Goal: Task Accomplishment & Management: Use online tool/utility

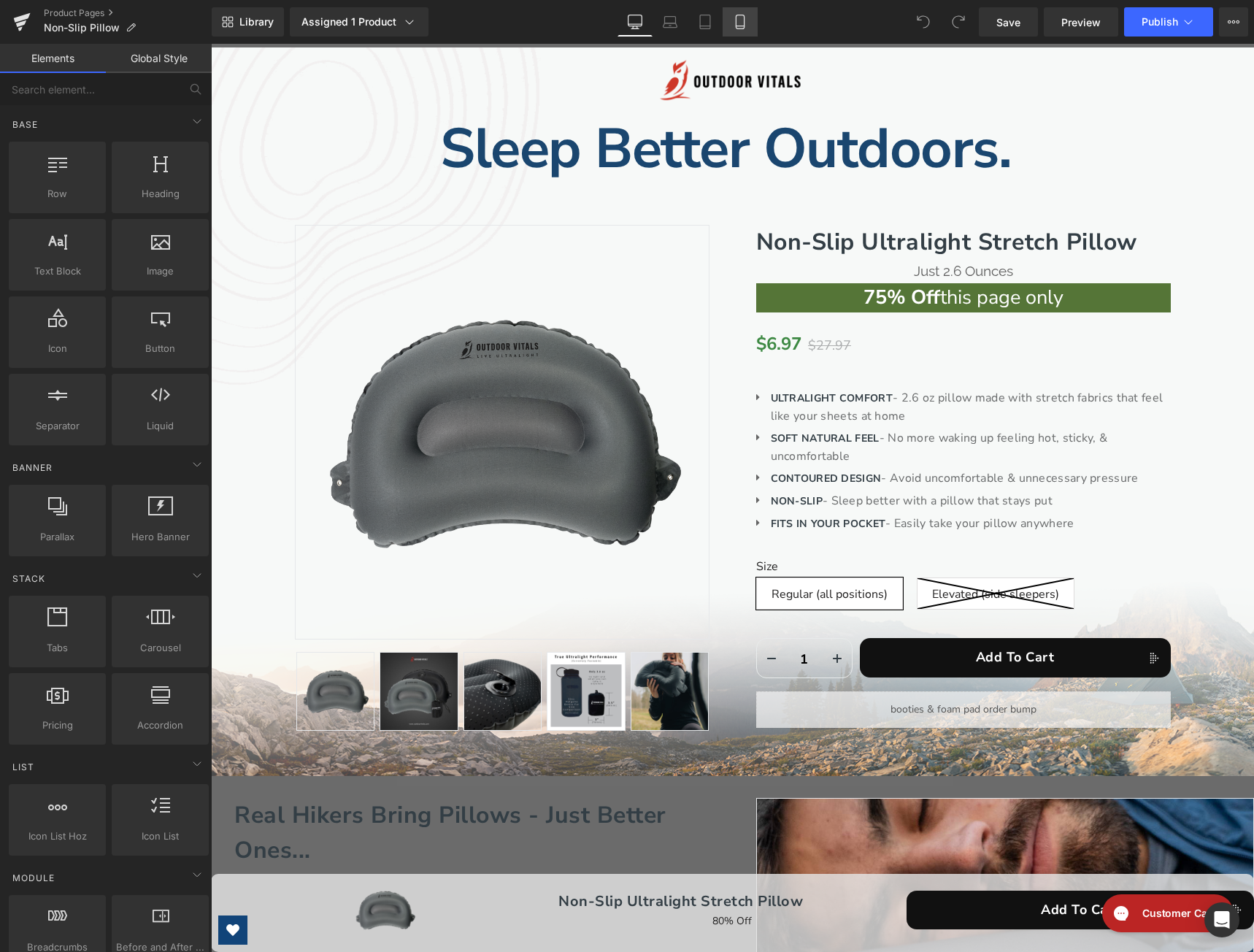
click at [739, 19] on icon at bounding box center [740, 22] width 15 height 15
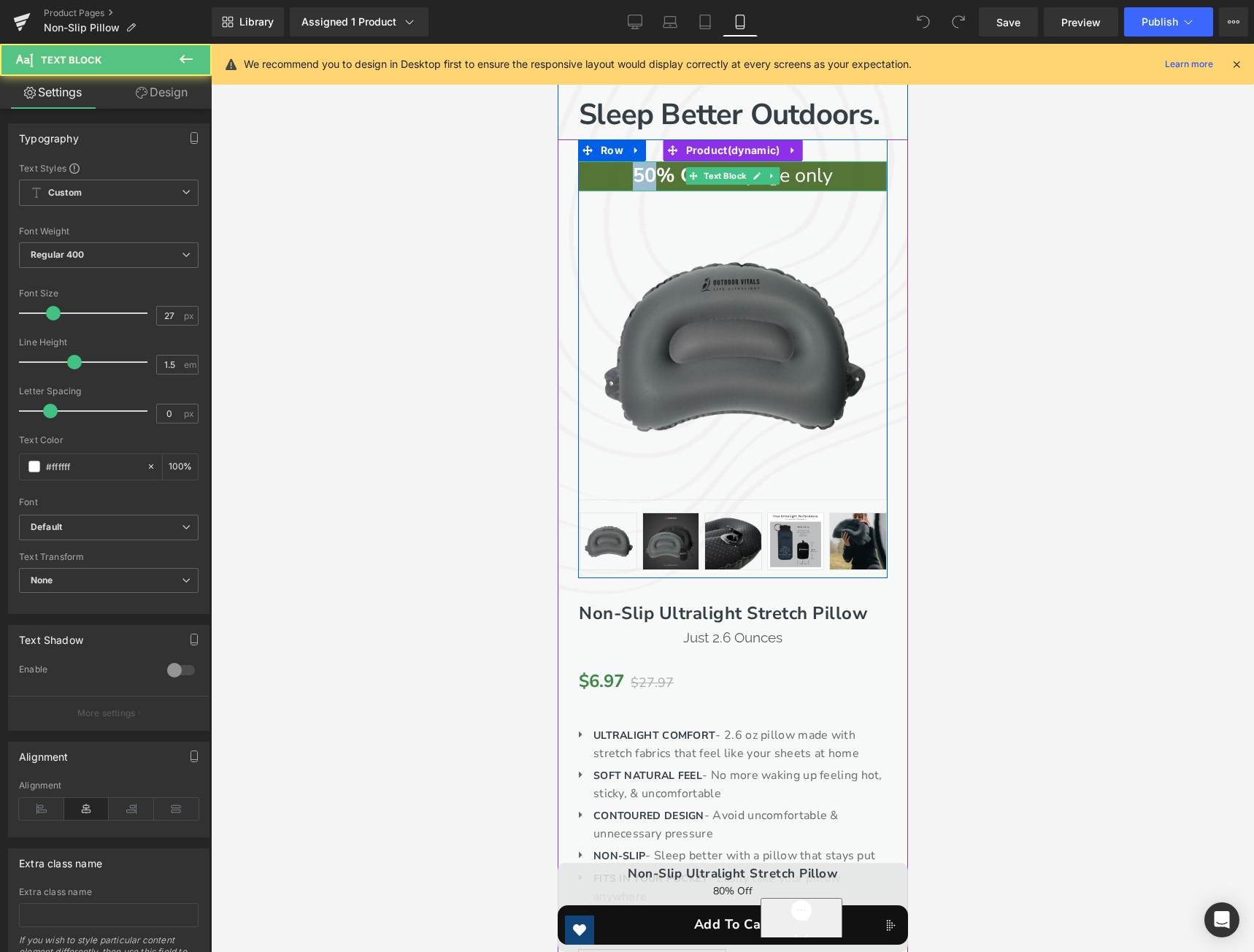
drag, startPoint x: 647, startPoint y: 215, endPoint x: 630, endPoint y: 217, distance: 17.1
click at [632, 189] on strong "50% Off" at bounding box center [671, 176] width 76 height 27
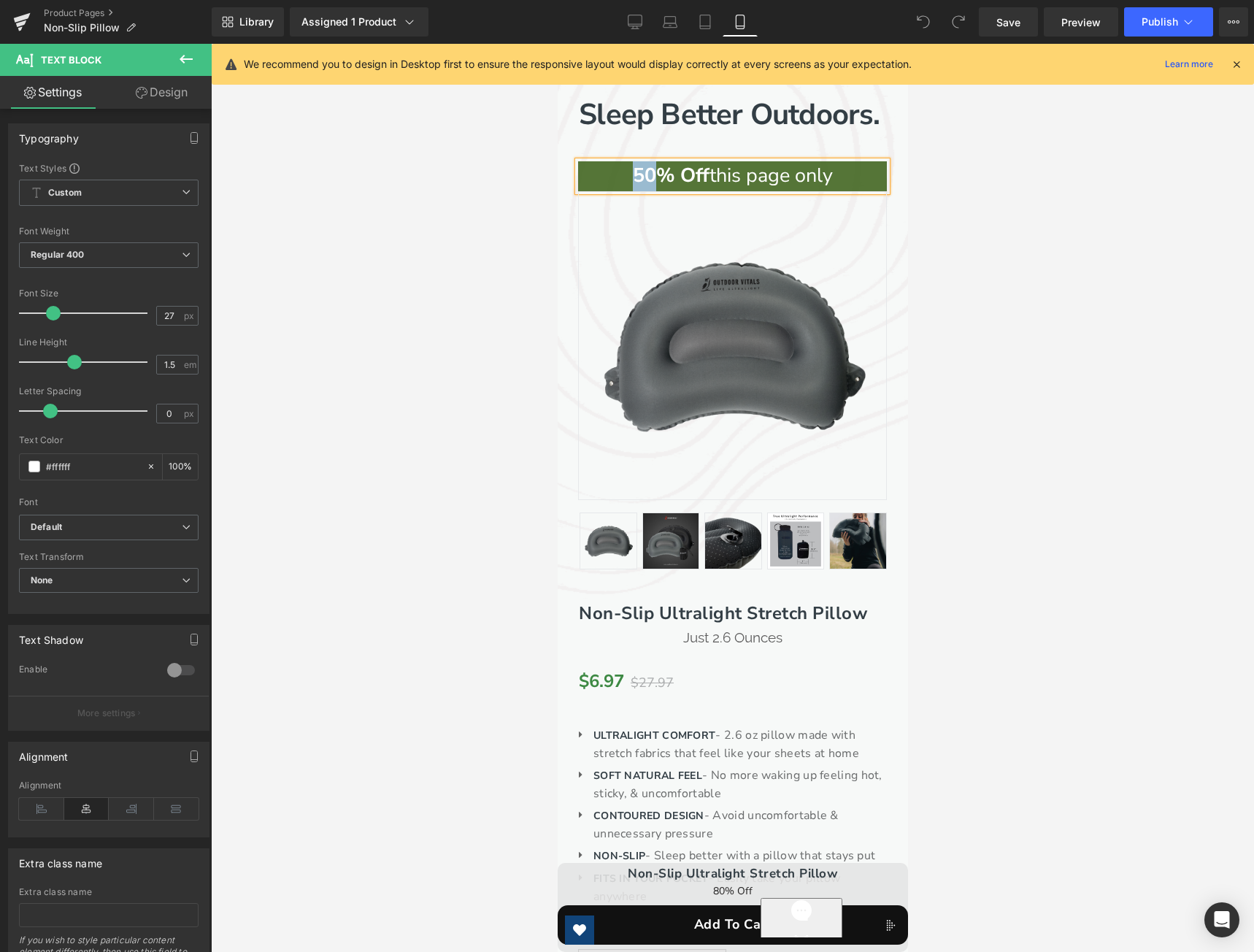
click at [632, 189] on strong "50% Off" at bounding box center [671, 176] width 76 height 27
drag, startPoint x: 645, startPoint y: 209, endPoint x: 628, endPoint y: 214, distance: 17.7
click at [632, 189] on strong "50% Off" at bounding box center [671, 176] width 76 height 27
click at [715, 26] on link "Tablet" at bounding box center [705, 22] width 35 height 29
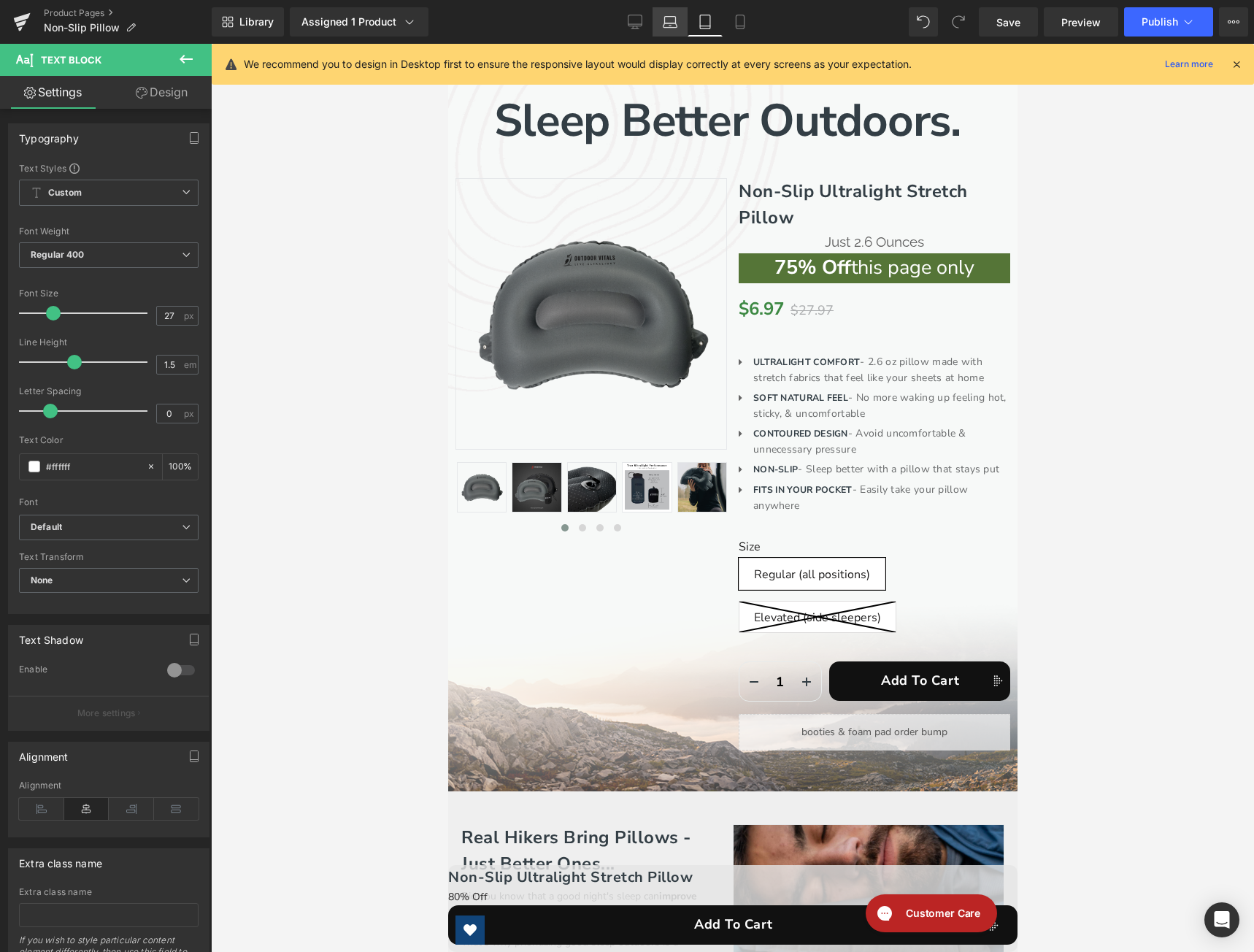
click at [681, 25] on link "Laptop" at bounding box center [670, 22] width 35 height 29
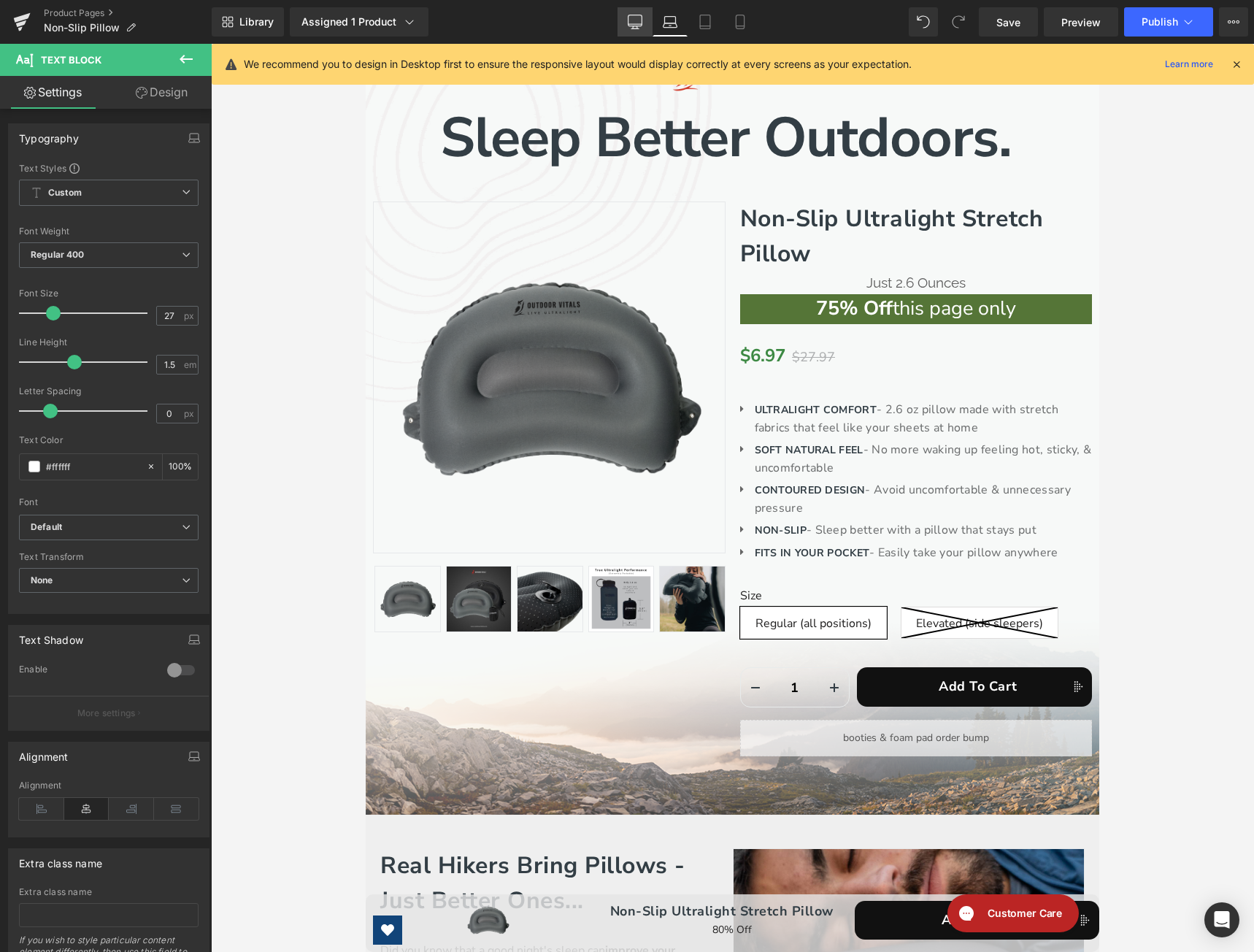
click at [643, 23] on link "Desktop" at bounding box center [635, 22] width 35 height 29
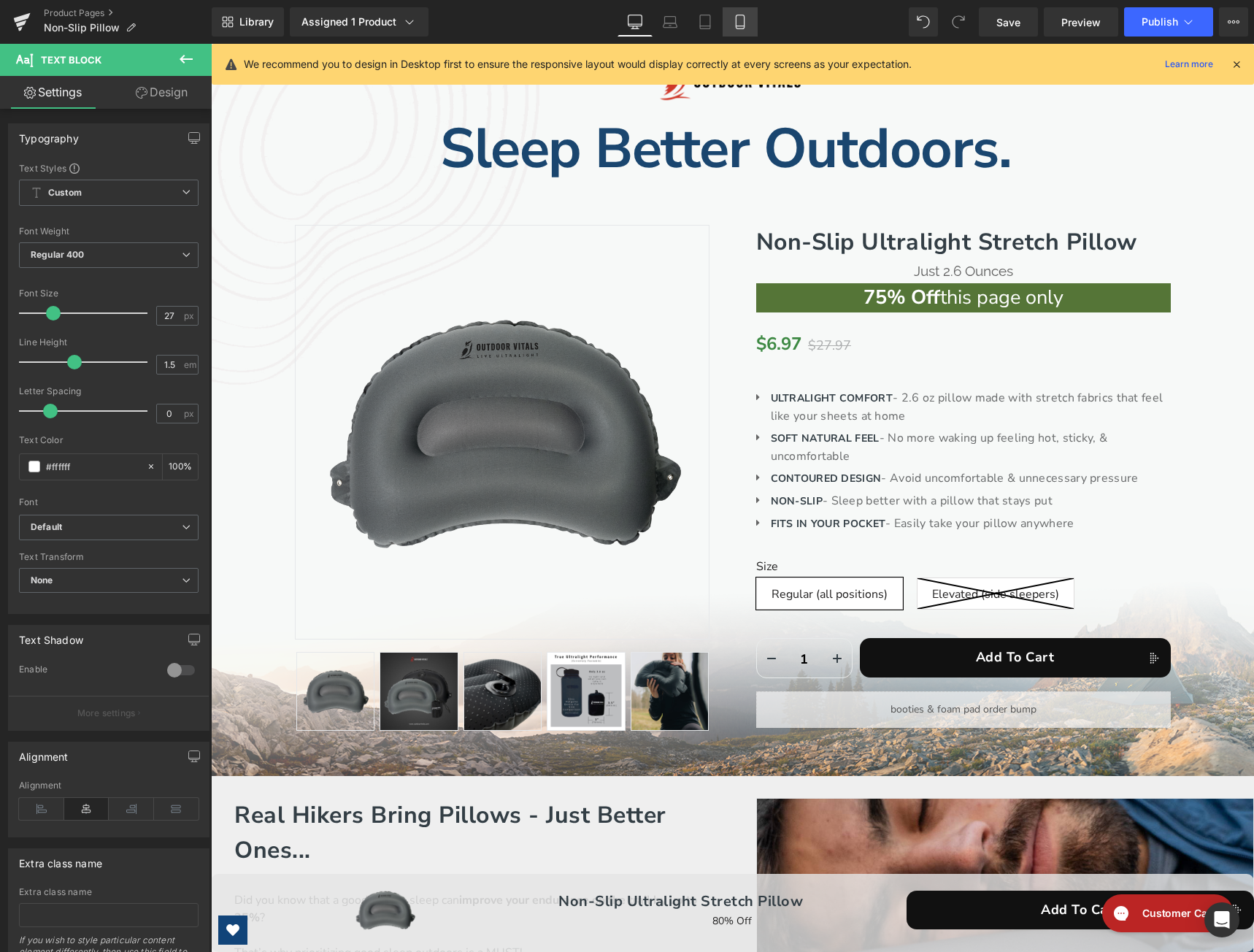
click at [738, 20] on icon at bounding box center [740, 22] width 15 height 15
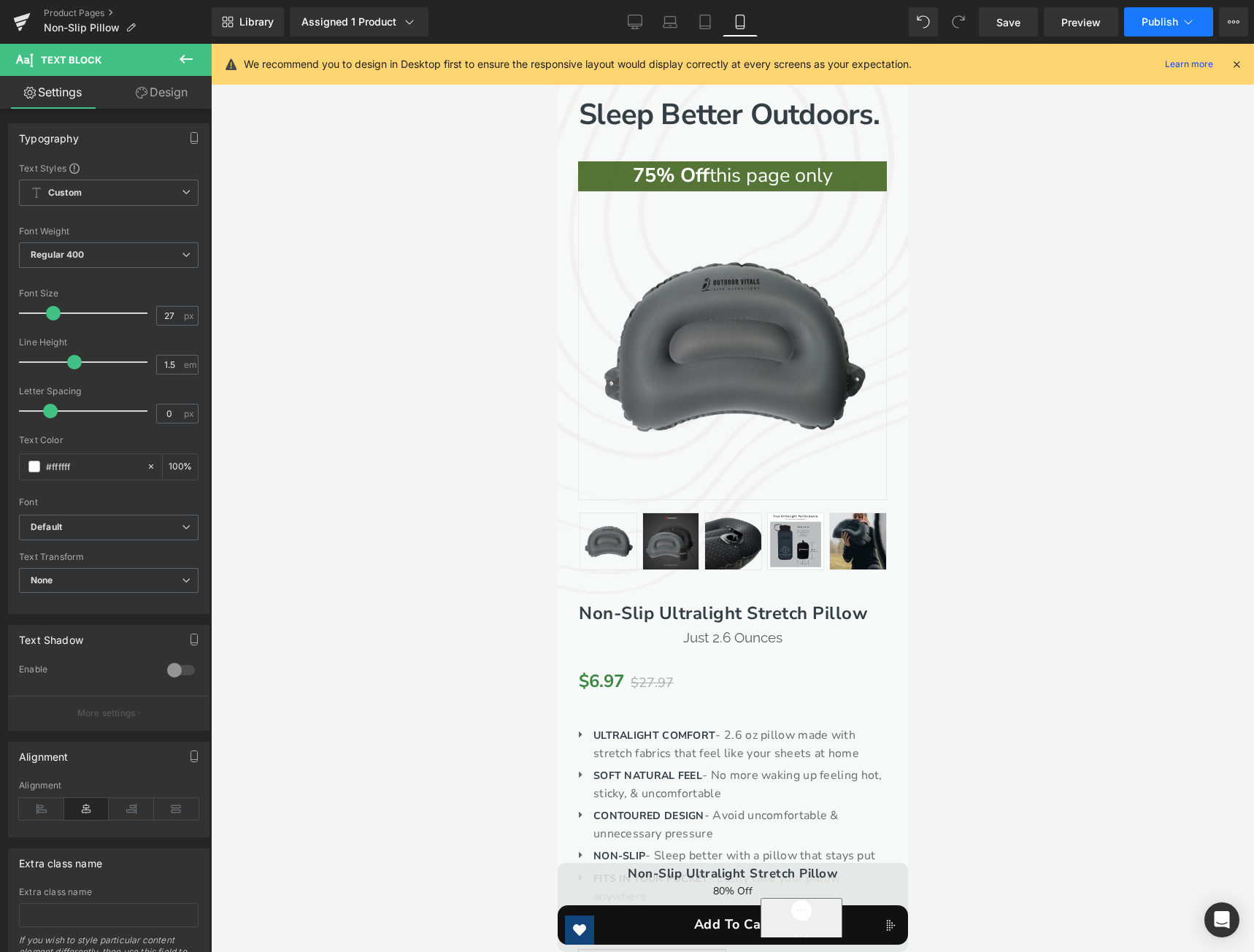
click at [1149, 24] on span "Publish" at bounding box center [1160, 22] width 36 height 12
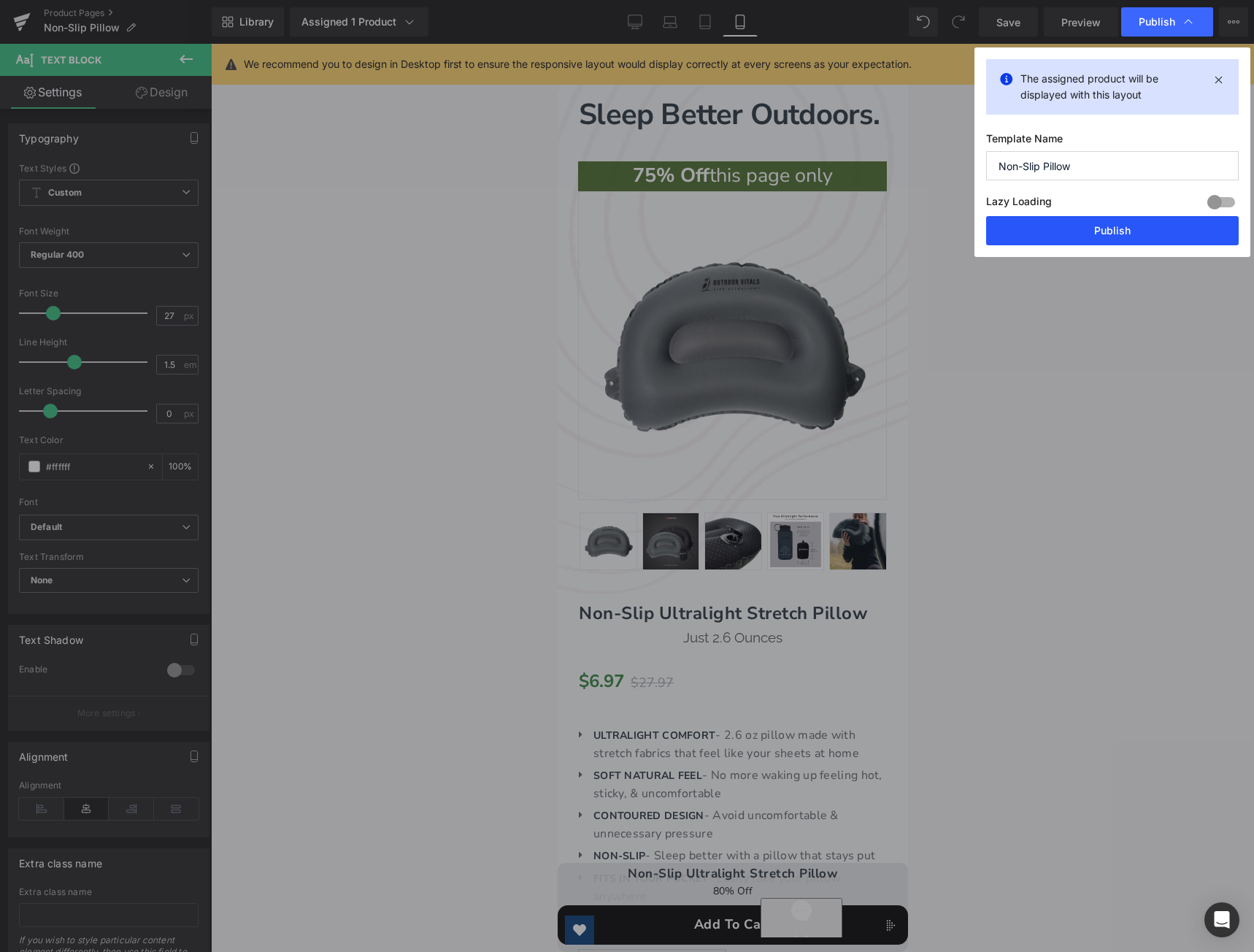
drag, startPoint x: 1128, startPoint y: 222, endPoint x: 305, endPoint y: 196, distance: 823.4
click at [1128, 222] on button "Publish" at bounding box center [1112, 231] width 252 height 29
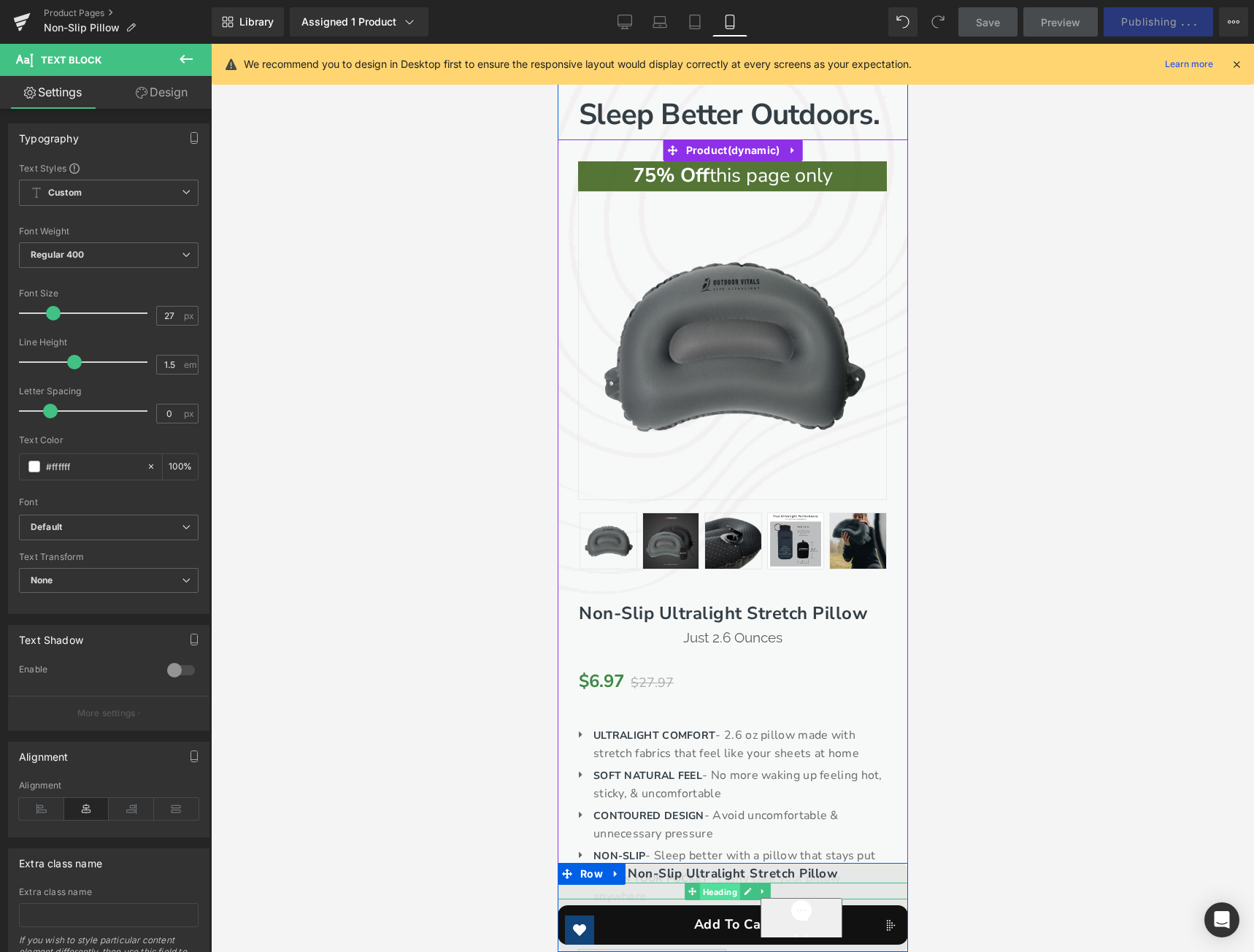
click at [727, 892] on span "Heading" at bounding box center [719, 892] width 40 height 17
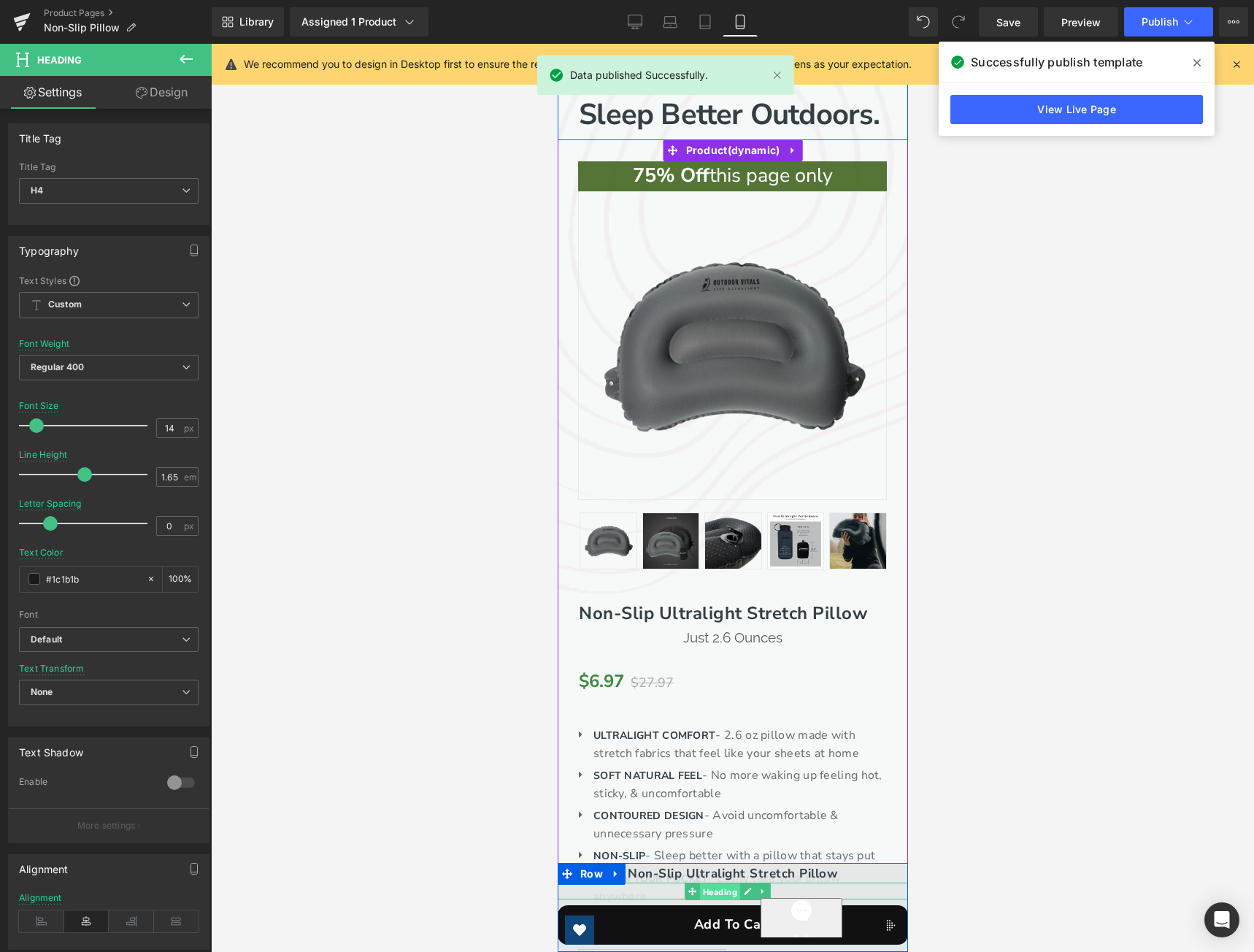
click at [720, 888] on span "Heading" at bounding box center [719, 892] width 40 height 17
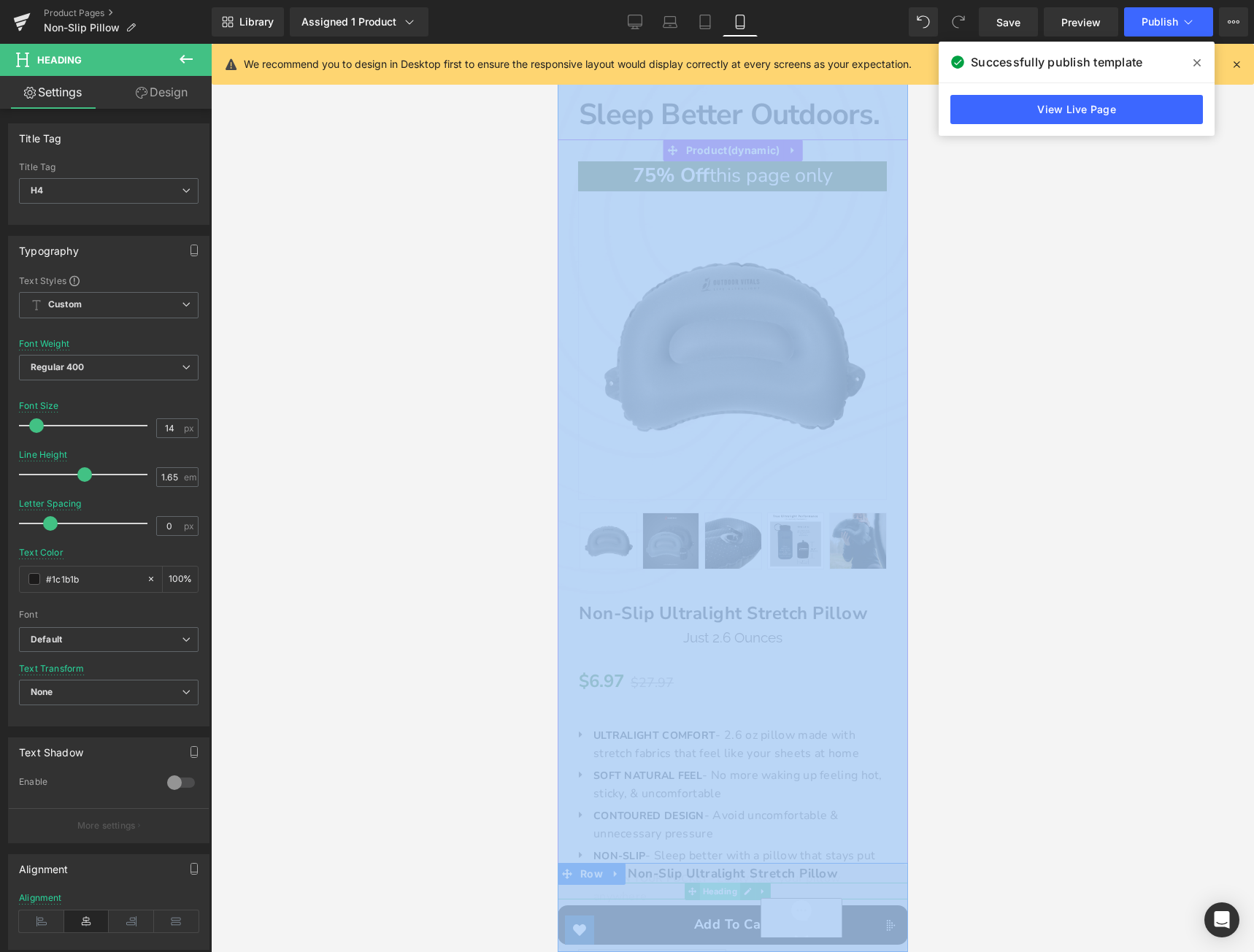
drag, startPoint x: 1230, startPoint y: 935, endPoint x: 701, endPoint y: 890, distance: 530.9
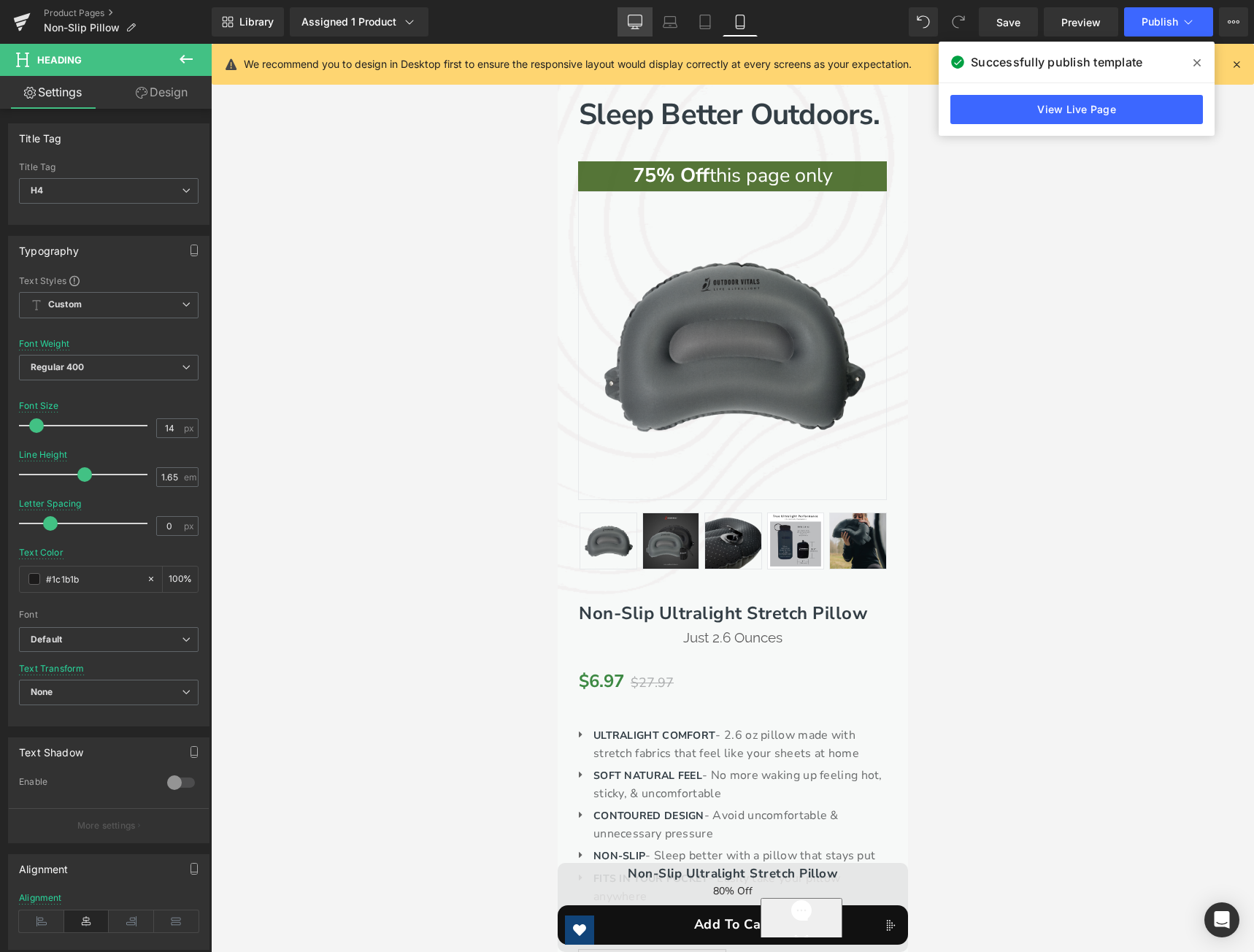
click at [629, 32] on link "Desktop" at bounding box center [635, 22] width 35 height 29
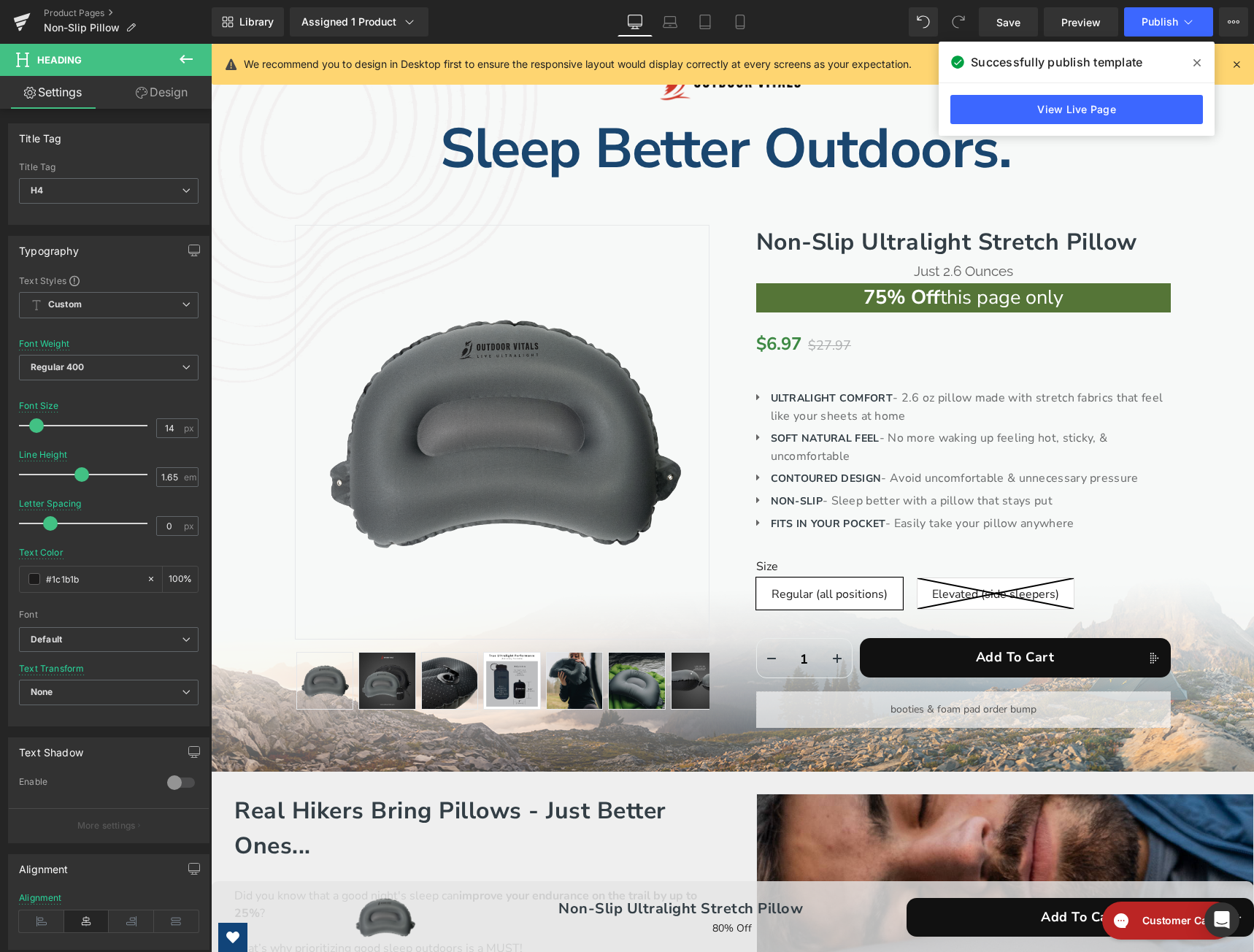
scroll to position [30, 0]
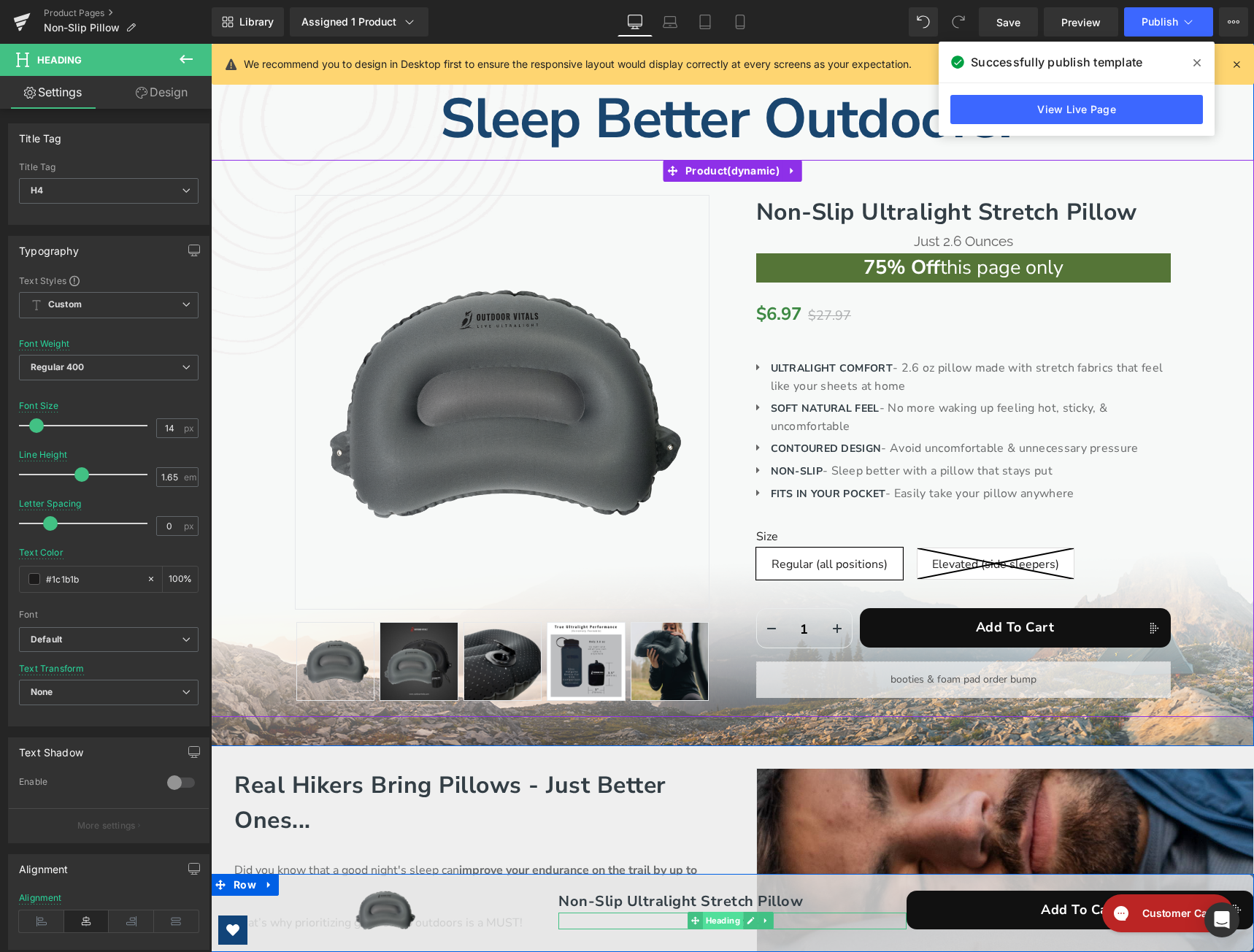
click at [723, 926] on span "Heading" at bounding box center [723, 920] width 40 height 17
click at [670, 922] on h4 "80% Off" at bounding box center [732, 921] width 348 height 17
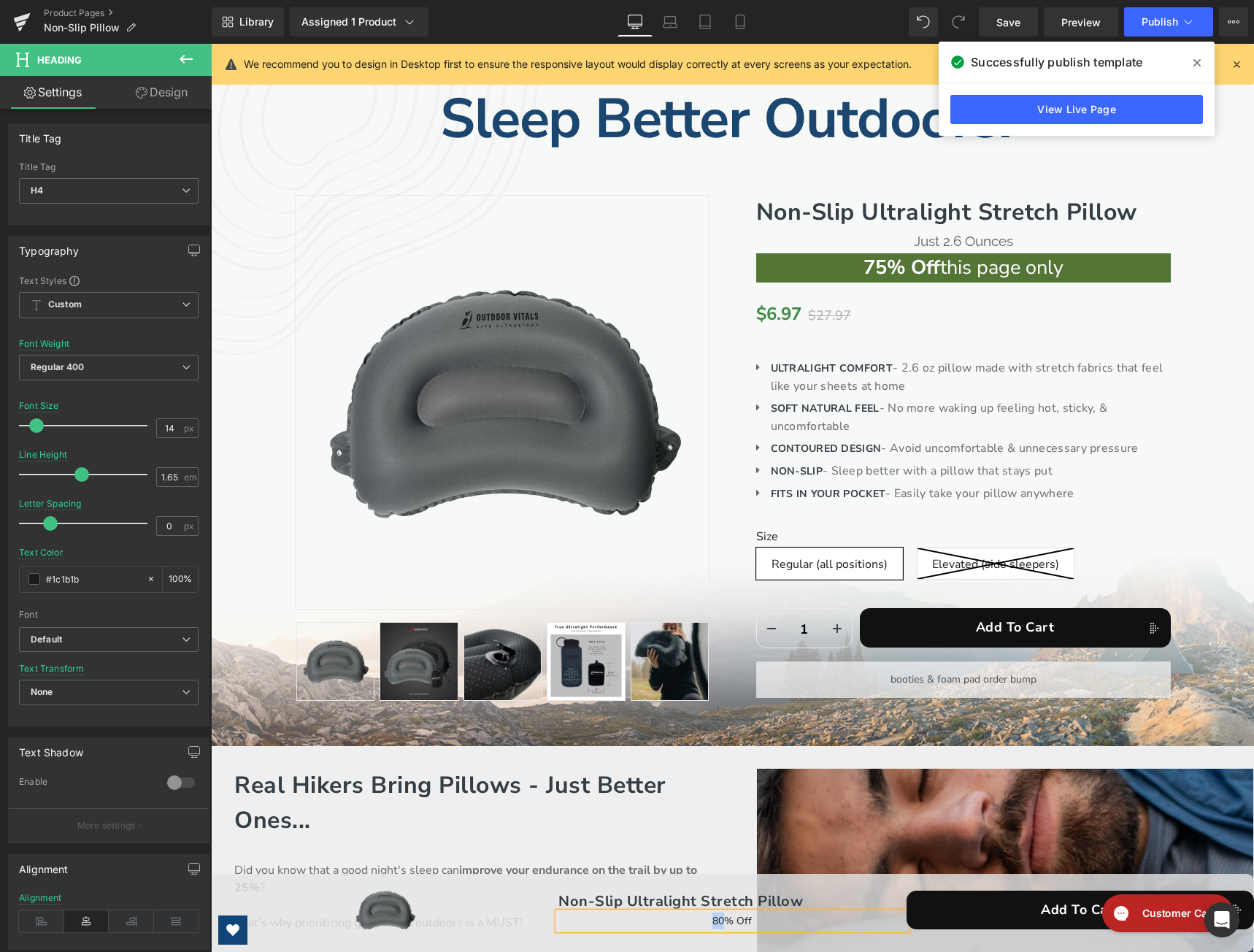
click at [670, 922] on h4 "80% Off" at bounding box center [732, 921] width 348 height 17
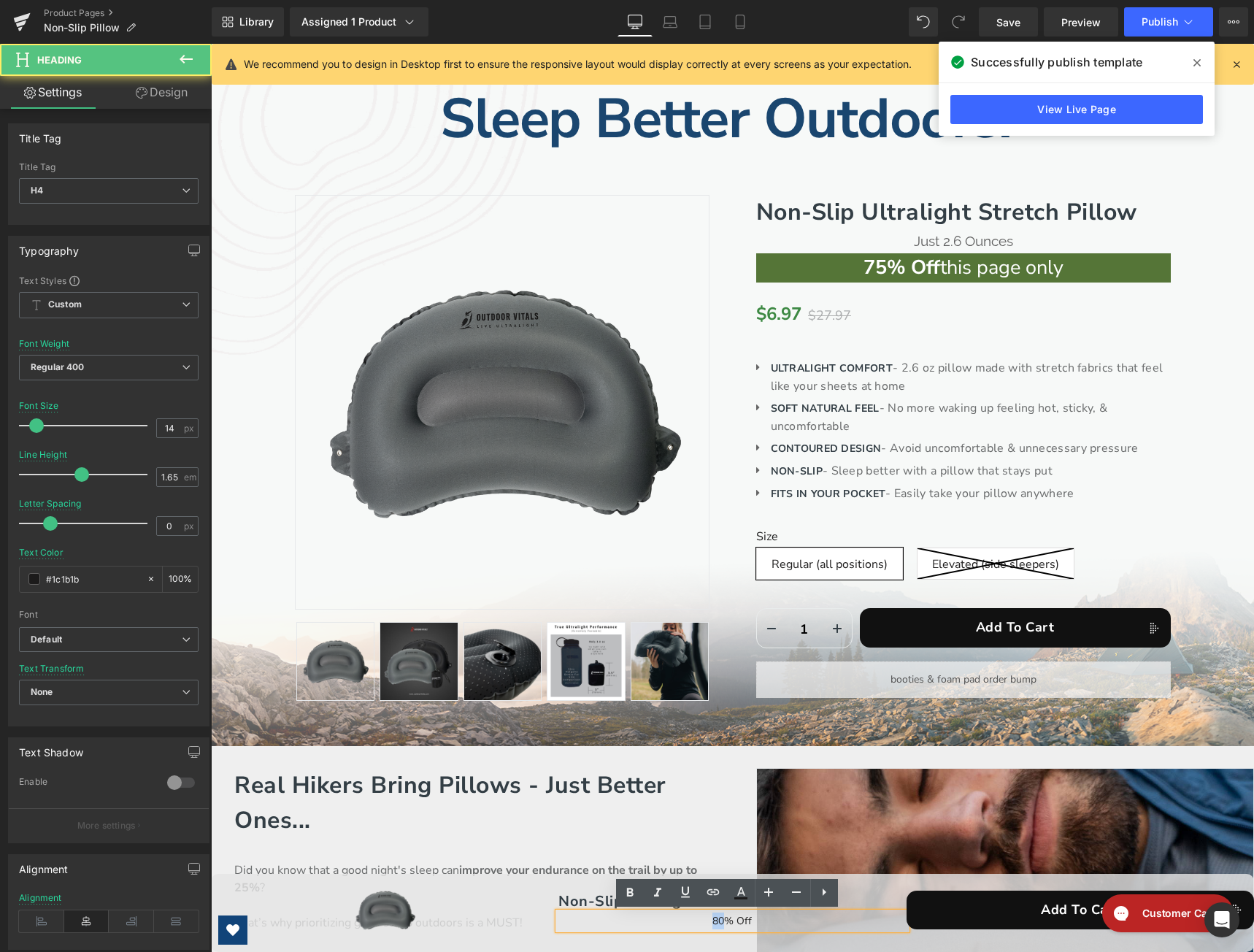
click at [722, 925] on h4 "80% Off" at bounding box center [732, 921] width 348 height 17
drag, startPoint x: 719, startPoint y: 922, endPoint x: 709, endPoint y: 921, distance: 10.0
click at [709, 921] on h4 "80% Off" at bounding box center [732, 921] width 348 height 17
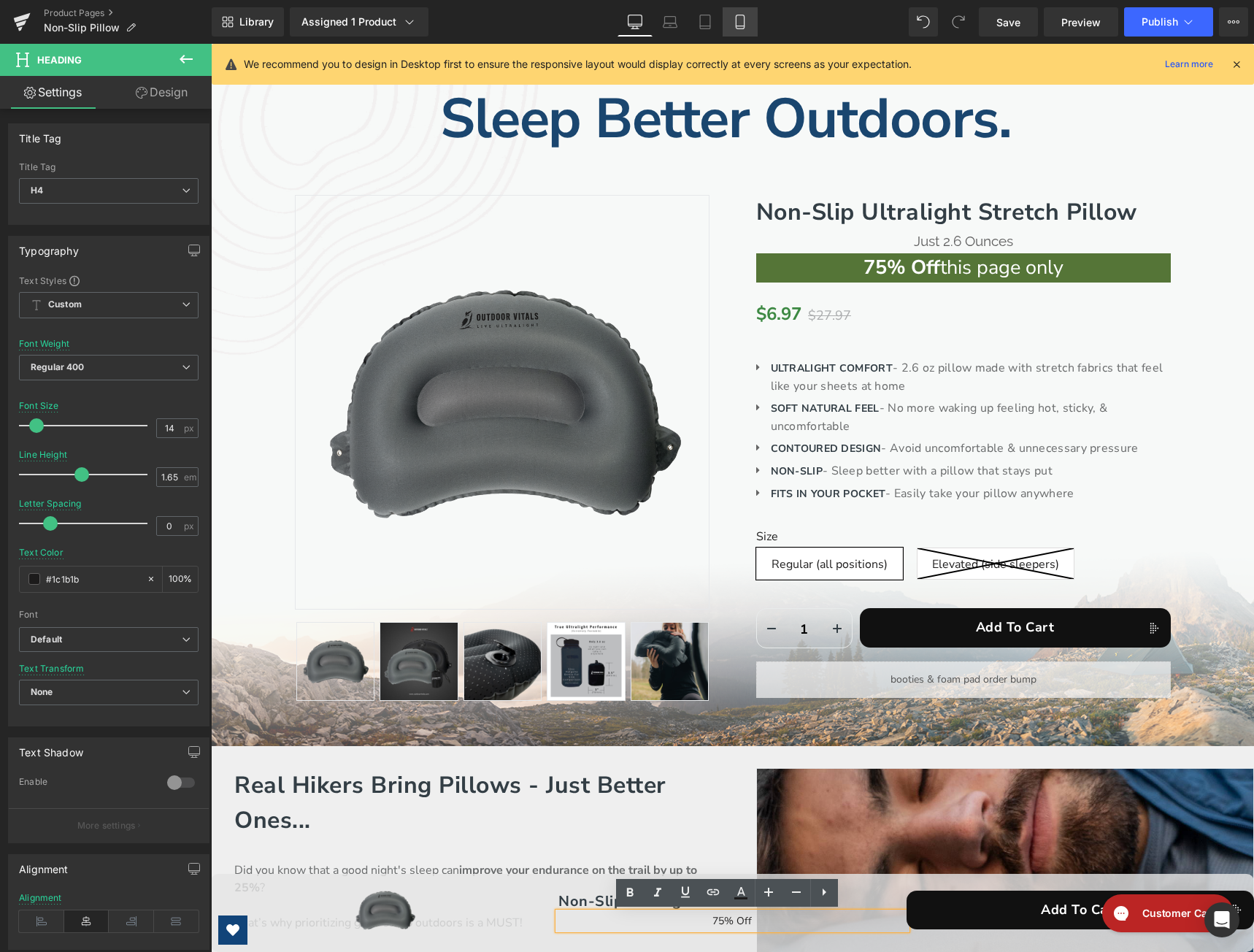
click at [740, 20] on icon at bounding box center [740, 22] width 15 height 15
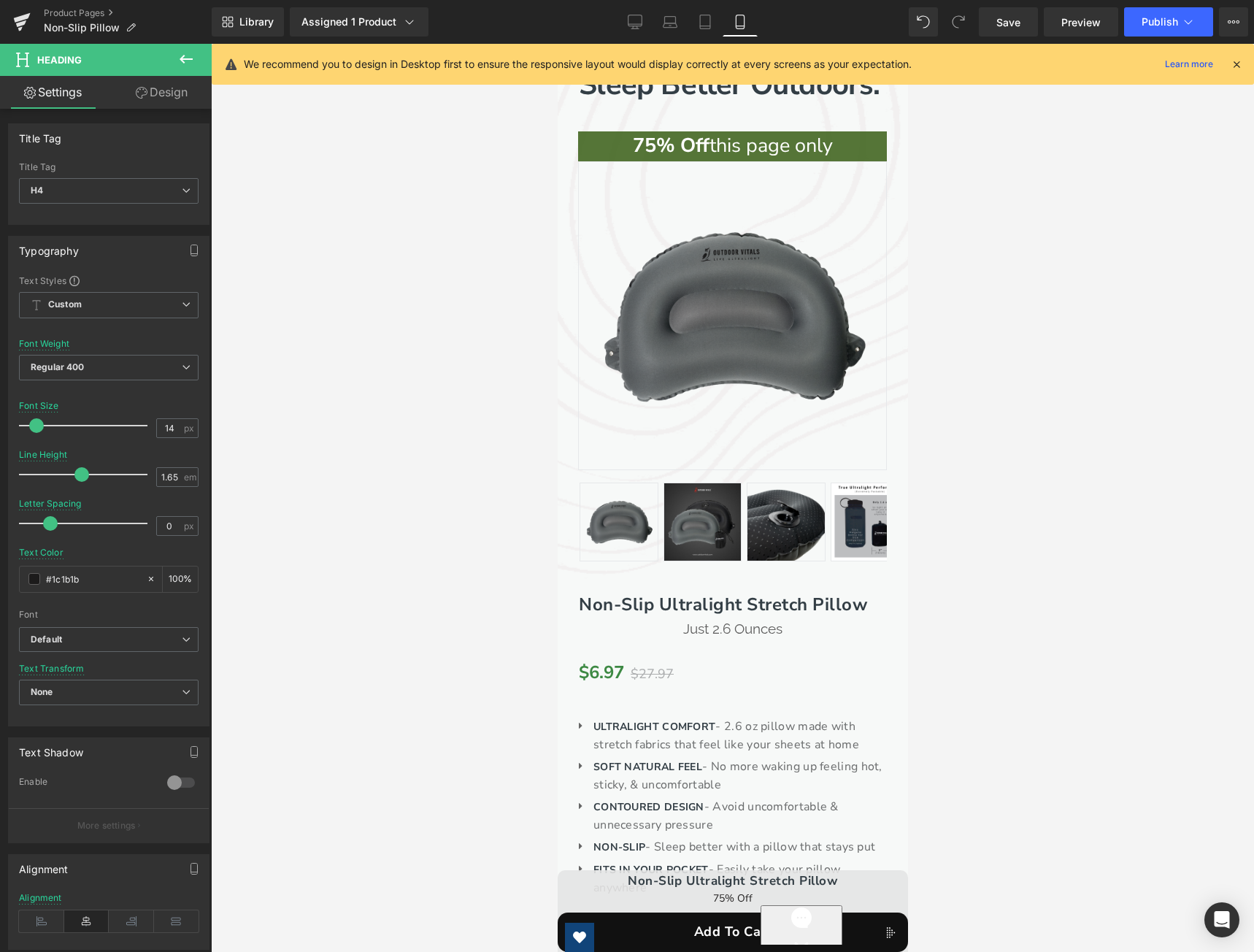
scroll to position [0, 0]
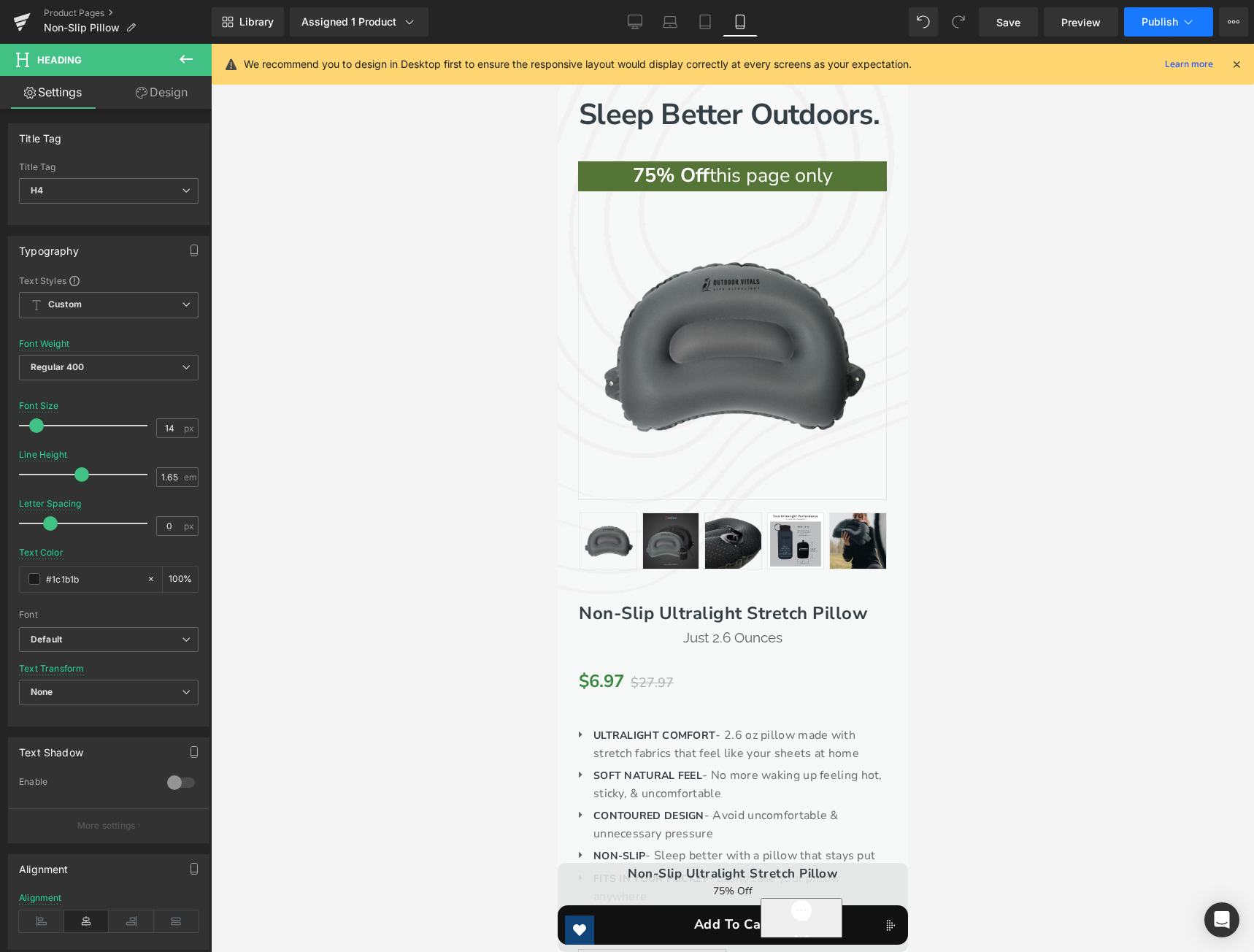
click at [1136, 20] on button "Publish" at bounding box center [1169, 22] width 89 height 29
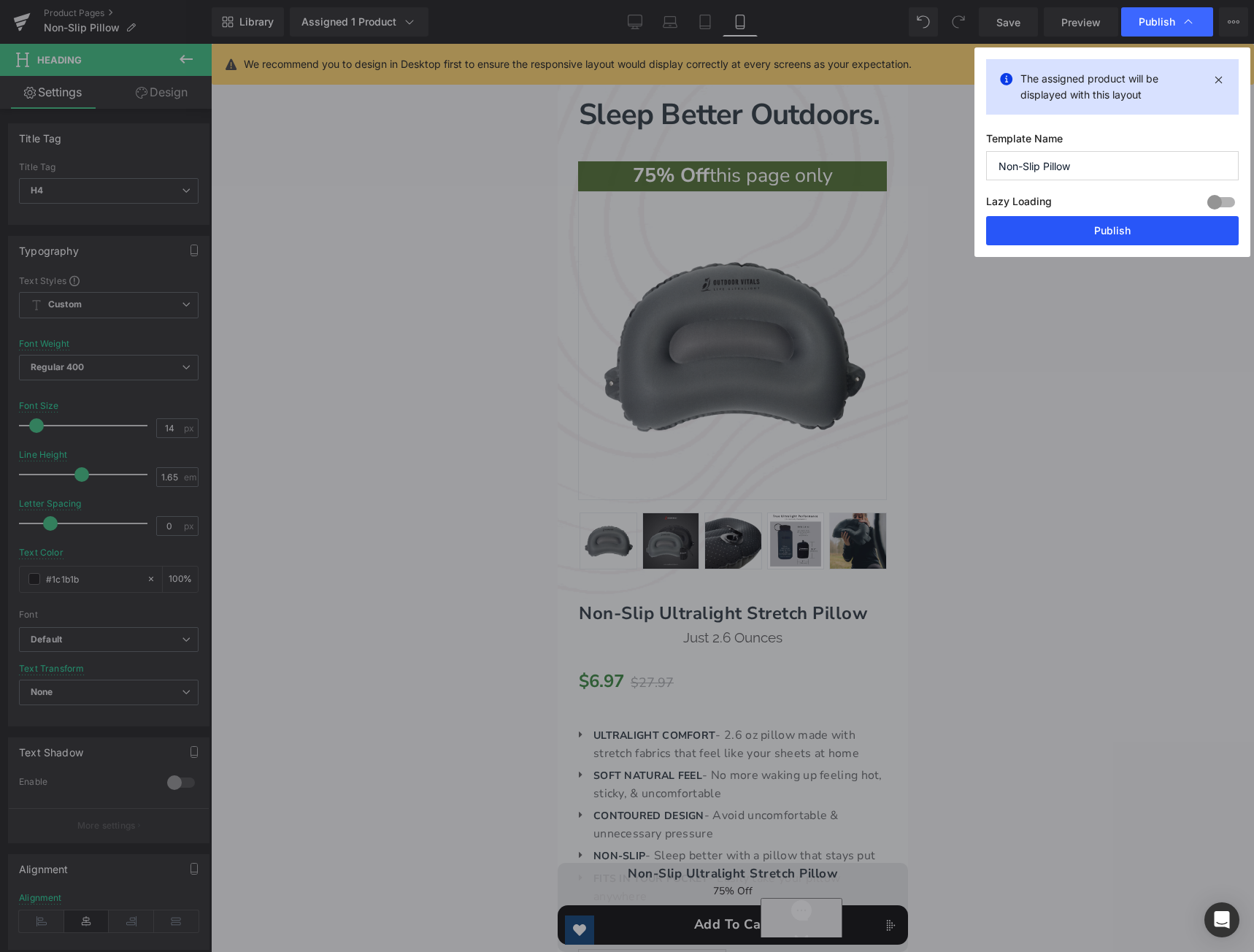
click at [1124, 239] on button "Publish" at bounding box center [1112, 231] width 252 height 29
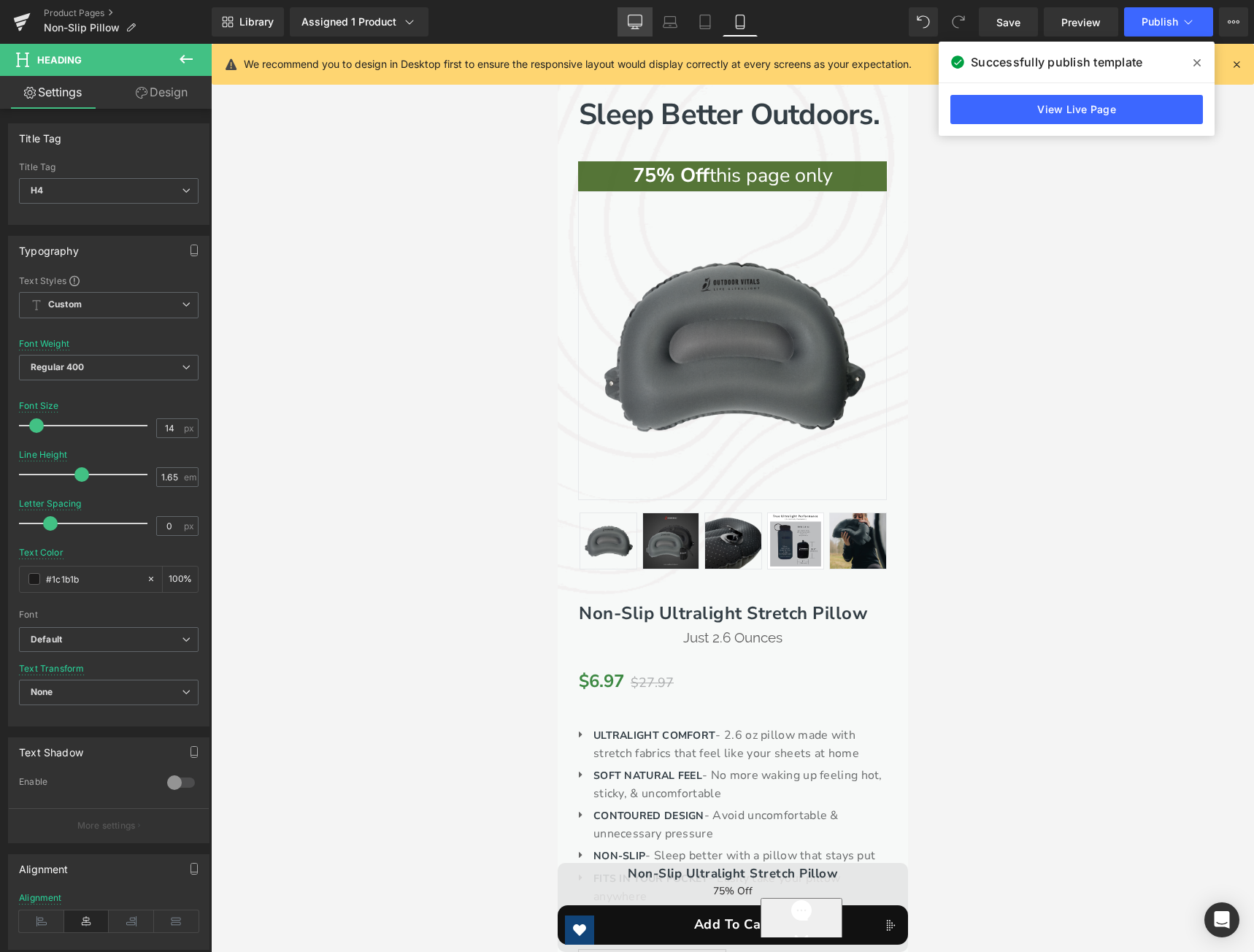
click at [647, 21] on link "Desktop" at bounding box center [635, 22] width 35 height 29
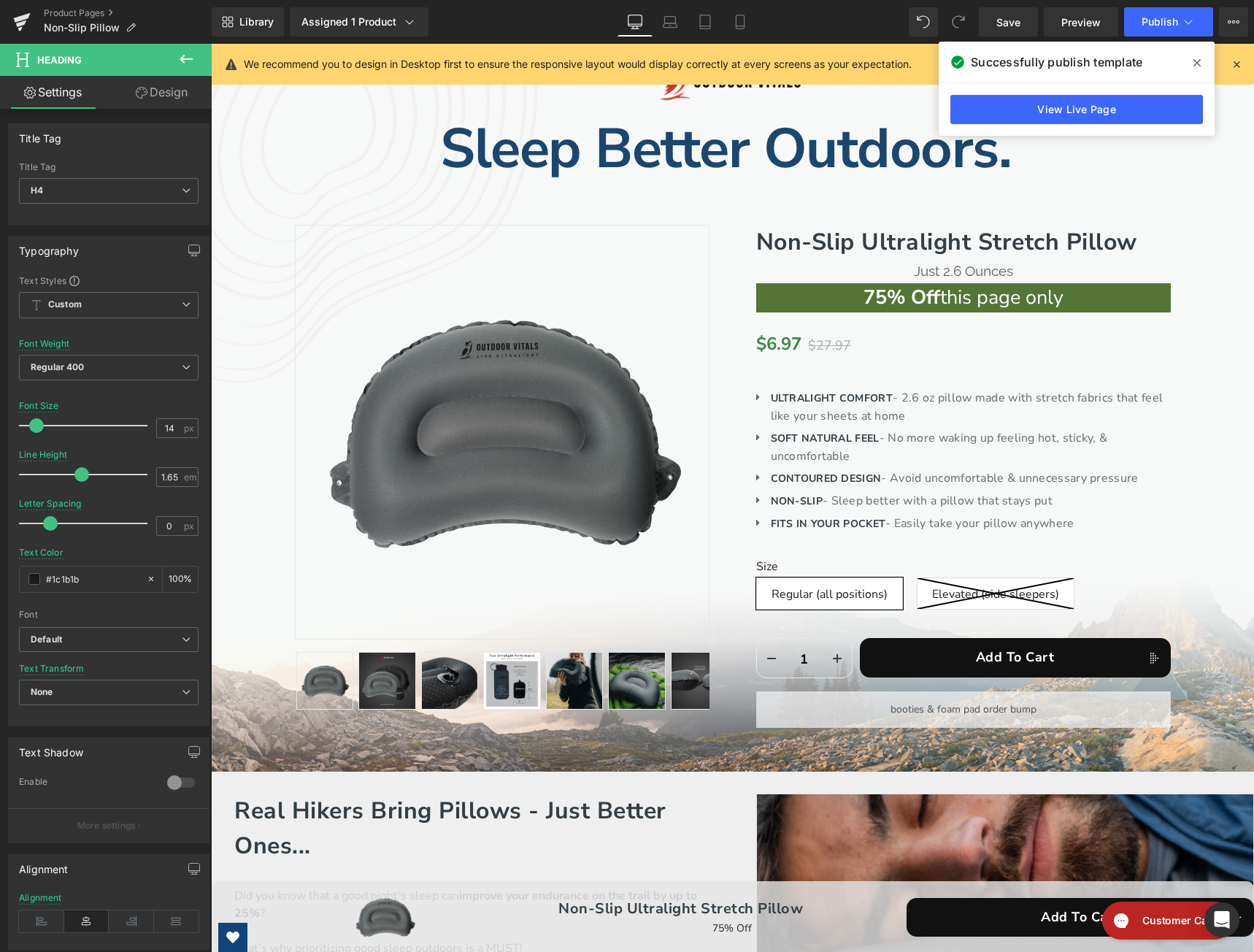
scroll to position [30, 0]
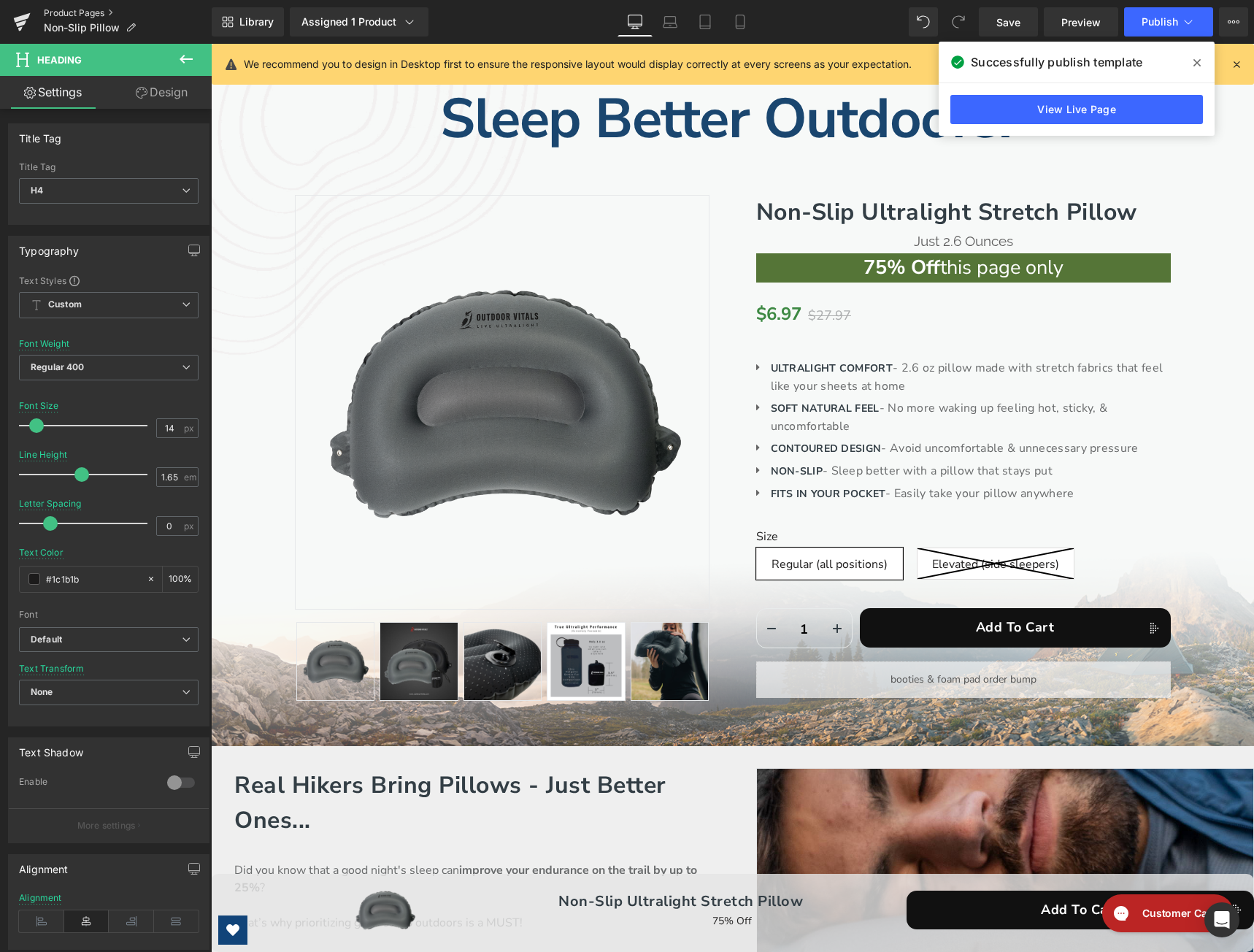
click at [46, 8] on link "Product Pages" at bounding box center [127, 13] width 168 height 12
